Goal: Book appointment/travel/reservation

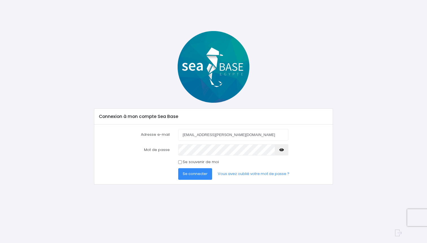
type input "[EMAIL_ADDRESS][PERSON_NAME][DOMAIN_NAME]"
click at [199, 175] on span "Se connecter" at bounding box center [195, 173] width 25 height 5
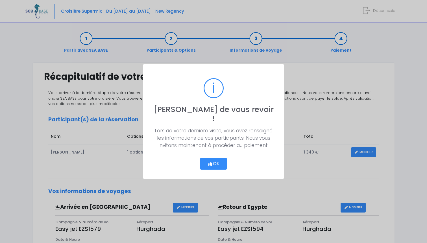
click at [214, 159] on button "Ok" at bounding box center [213, 164] width 27 height 12
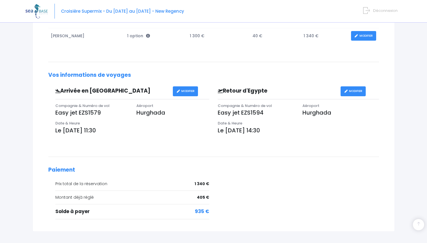
scroll to position [154, 0]
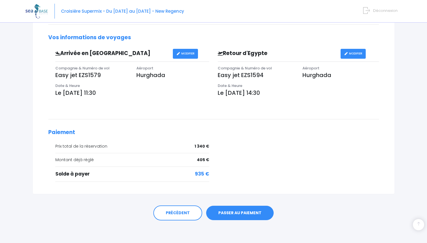
click at [233, 212] on link "PASSER AU PAIEMENT" at bounding box center [239, 213] width 67 height 15
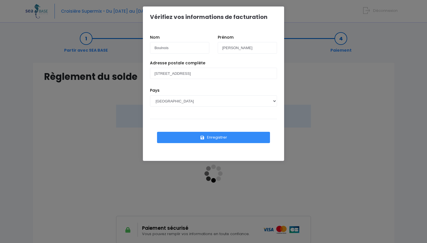
click at [211, 138] on button "Enregistrer" at bounding box center [213, 137] width 113 height 11
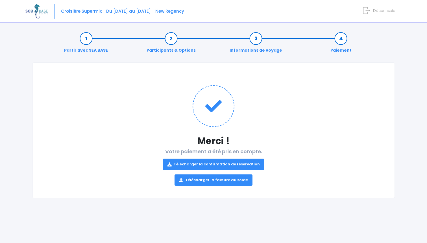
click at [199, 181] on link "Télécharger la facture du solde" at bounding box center [213, 179] width 78 height 11
click at [203, 163] on link "Télécharger la confirmation de réservation" at bounding box center [213, 164] width 101 height 11
